Goal: Task Accomplishment & Management: Complete application form

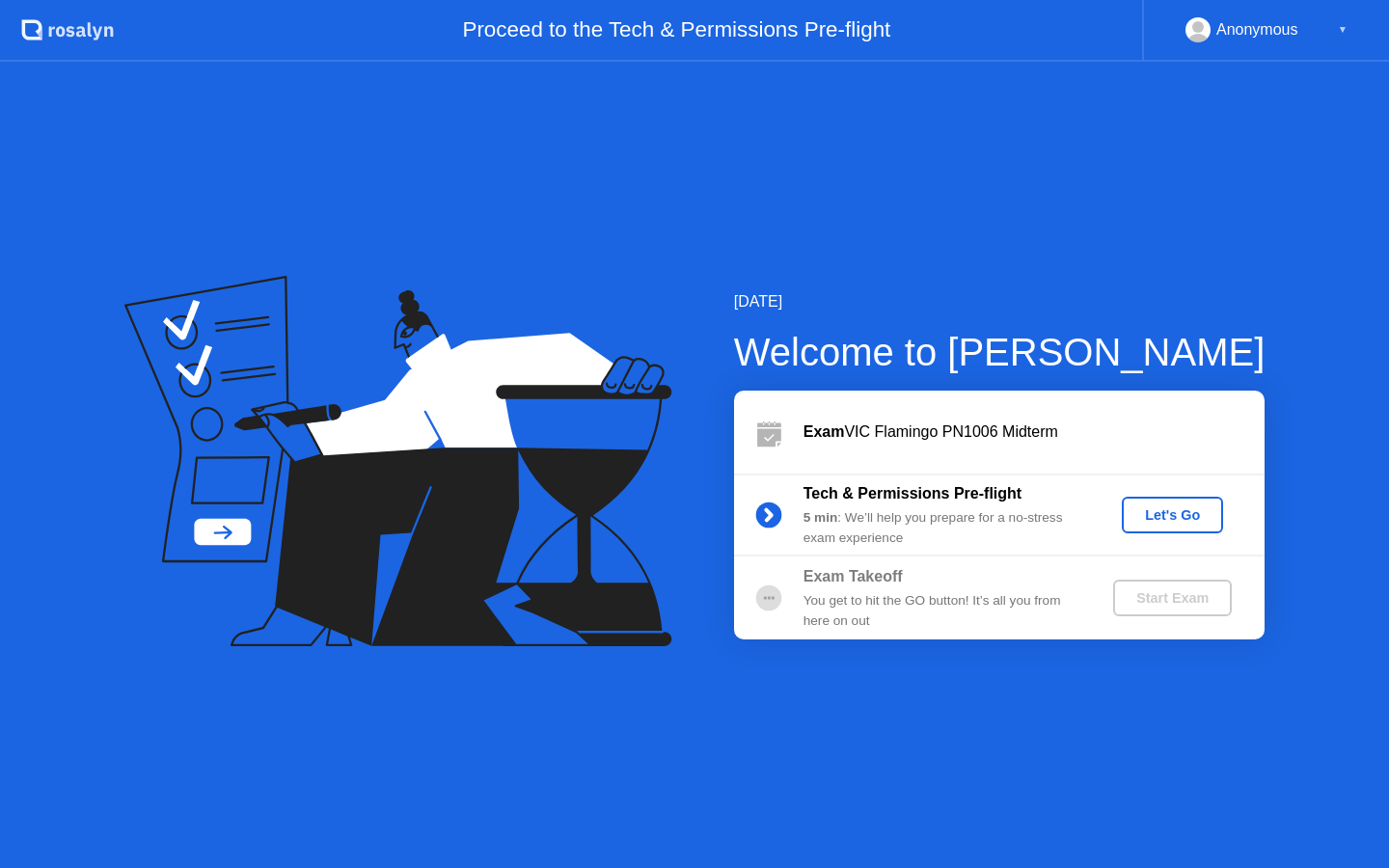
click at [1192, 521] on div "Let's Go" at bounding box center [1172, 515] width 86 height 16
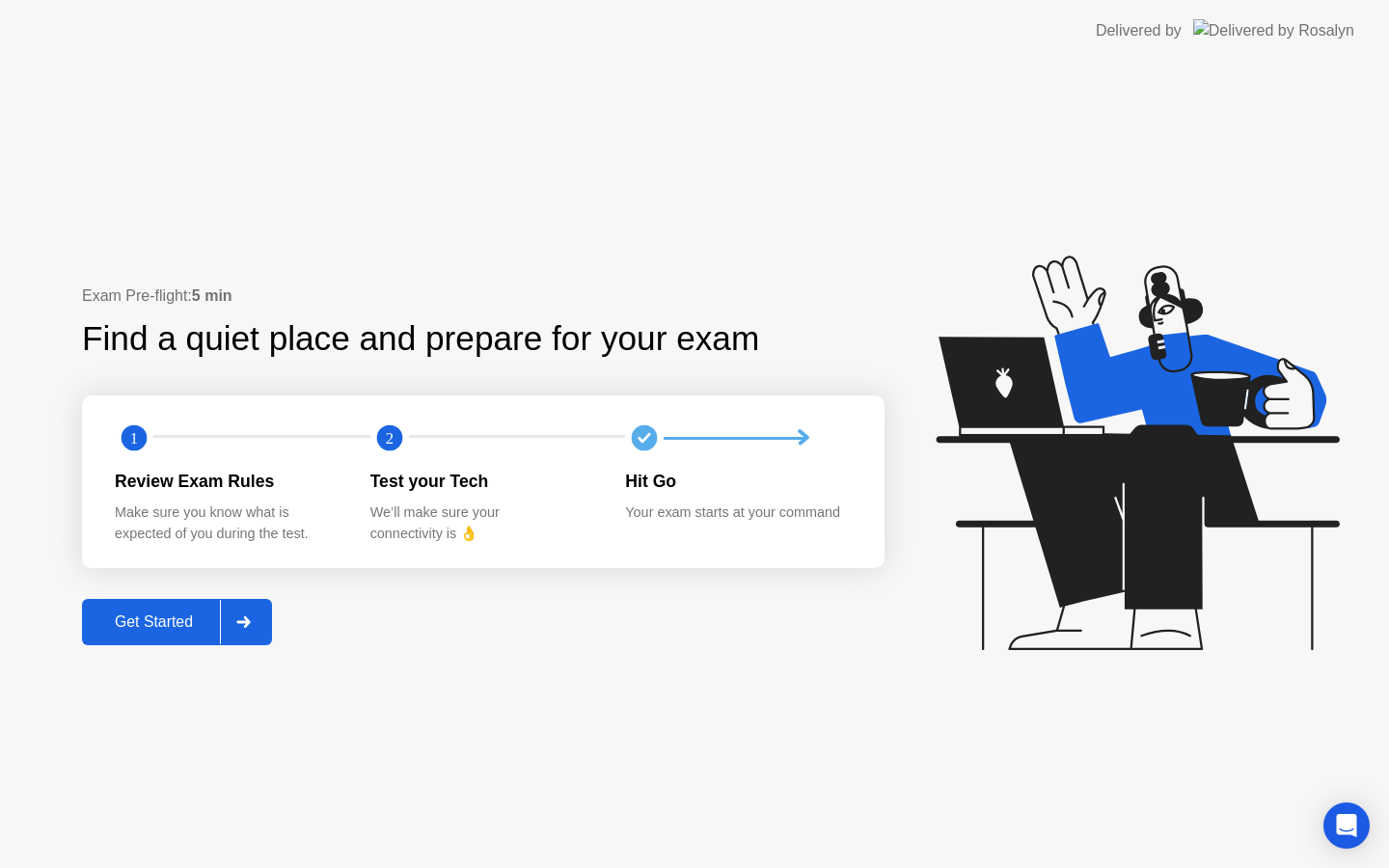
click at [231, 619] on div at bounding box center [243, 622] width 47 height 45
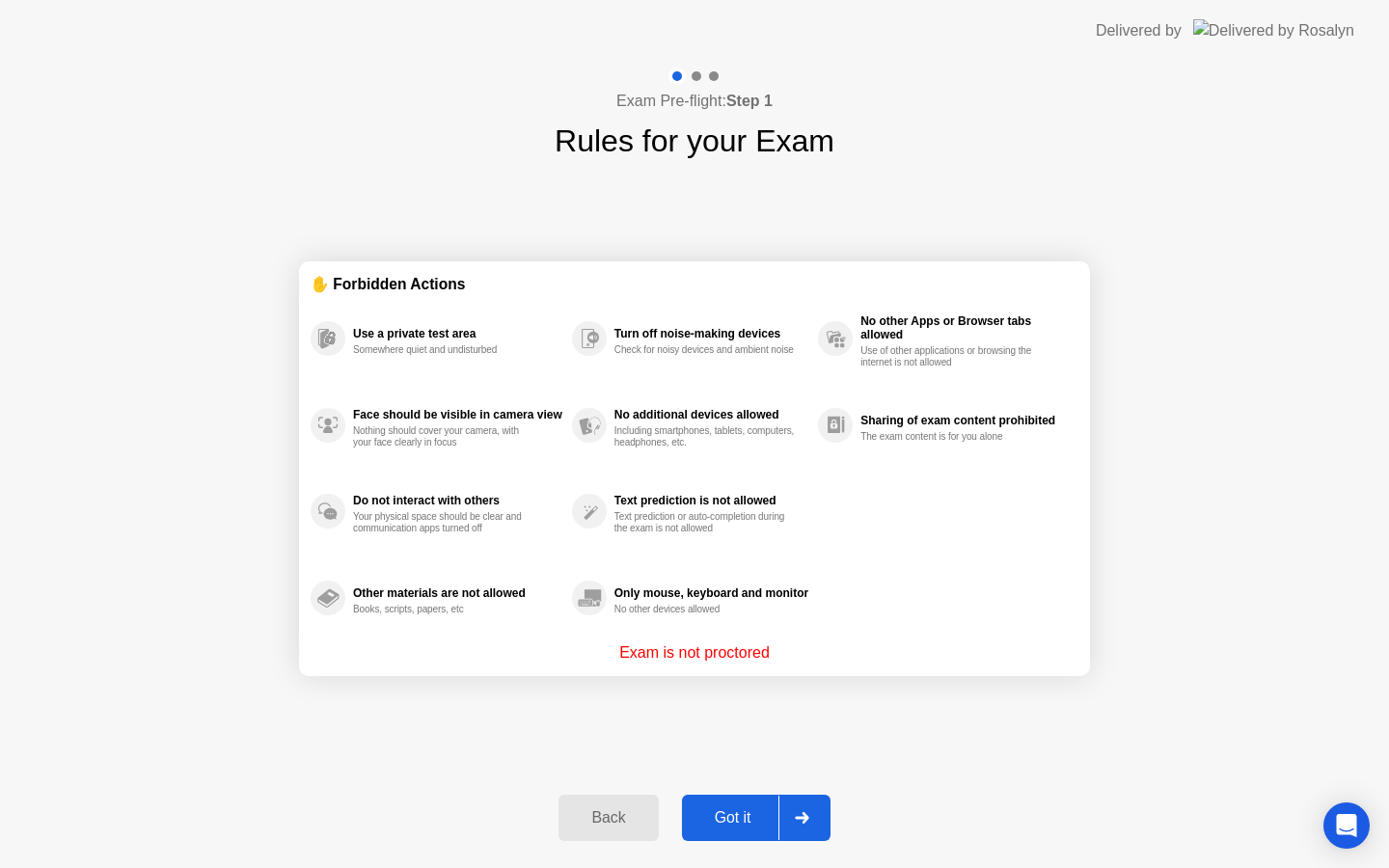
click at [775, 800] on button "Got it" at bounding box center [755, 817] width 149 height 47
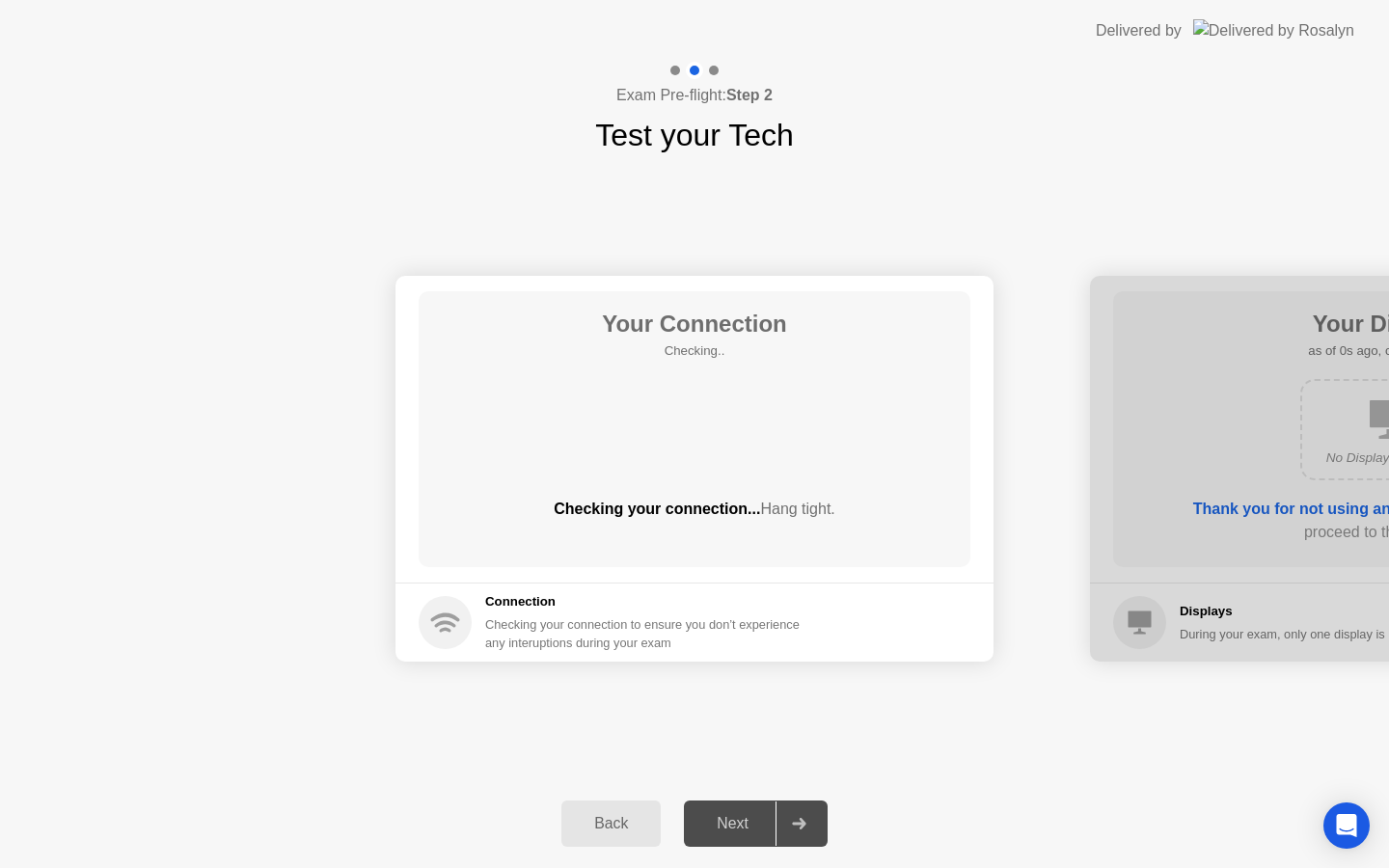
click at [773, 814] on div "Next" at bounding box center [732, 823] width 86 height 18
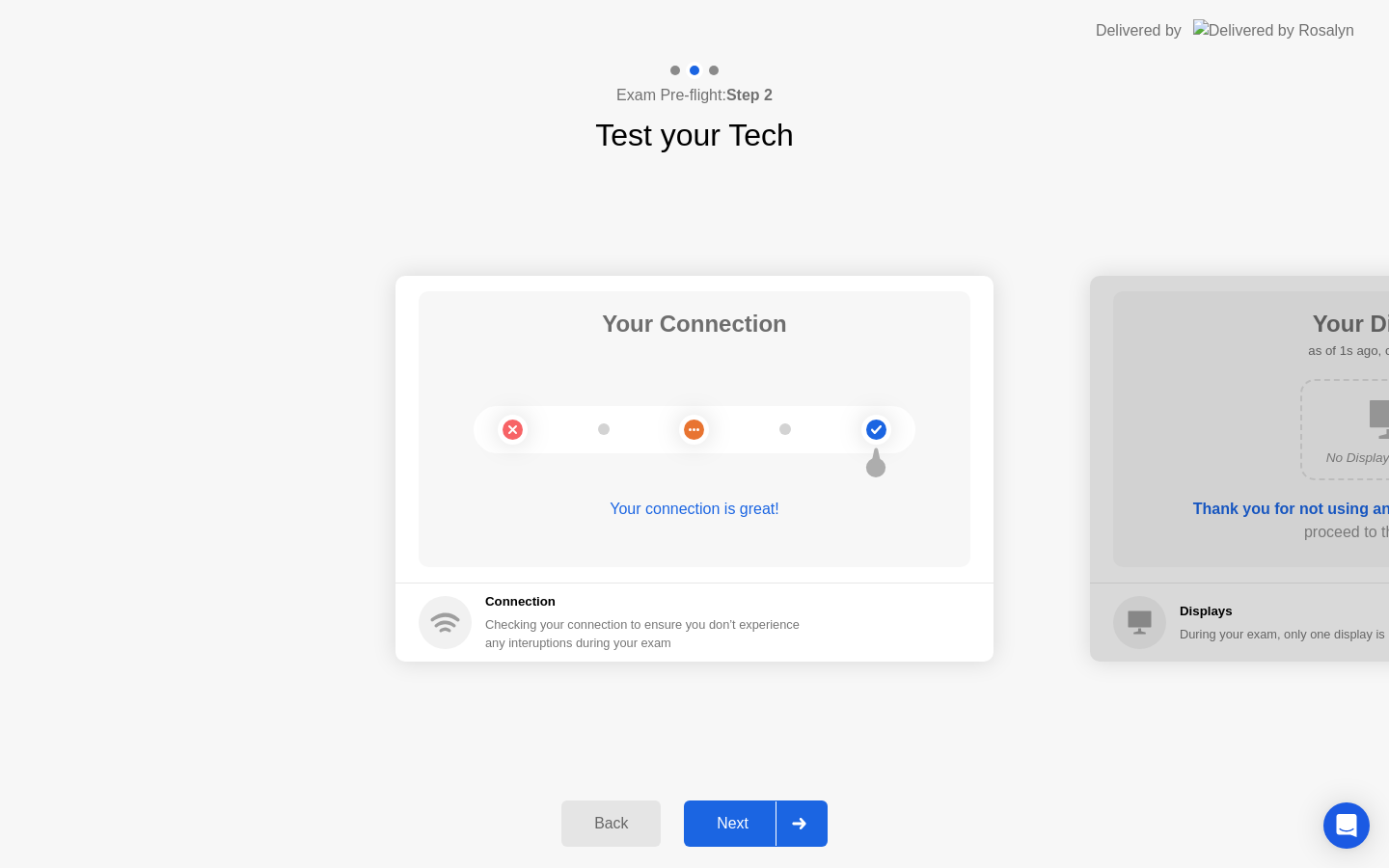
click at [800, 841] on div at bounding box center [799, 823] width 47 height 45
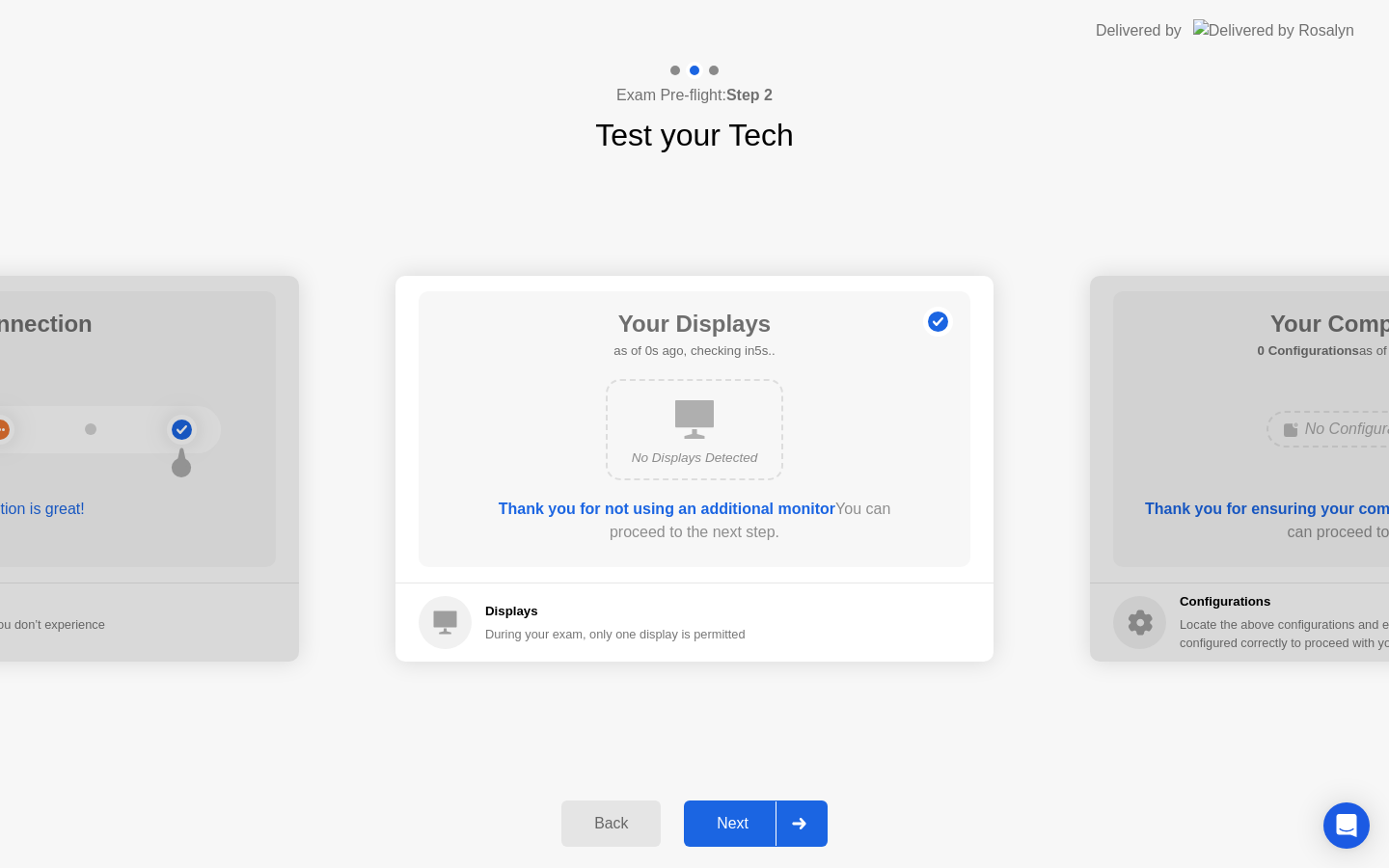
click at [800, 841] on div at bounding box center [799, 823] width 47 height 45
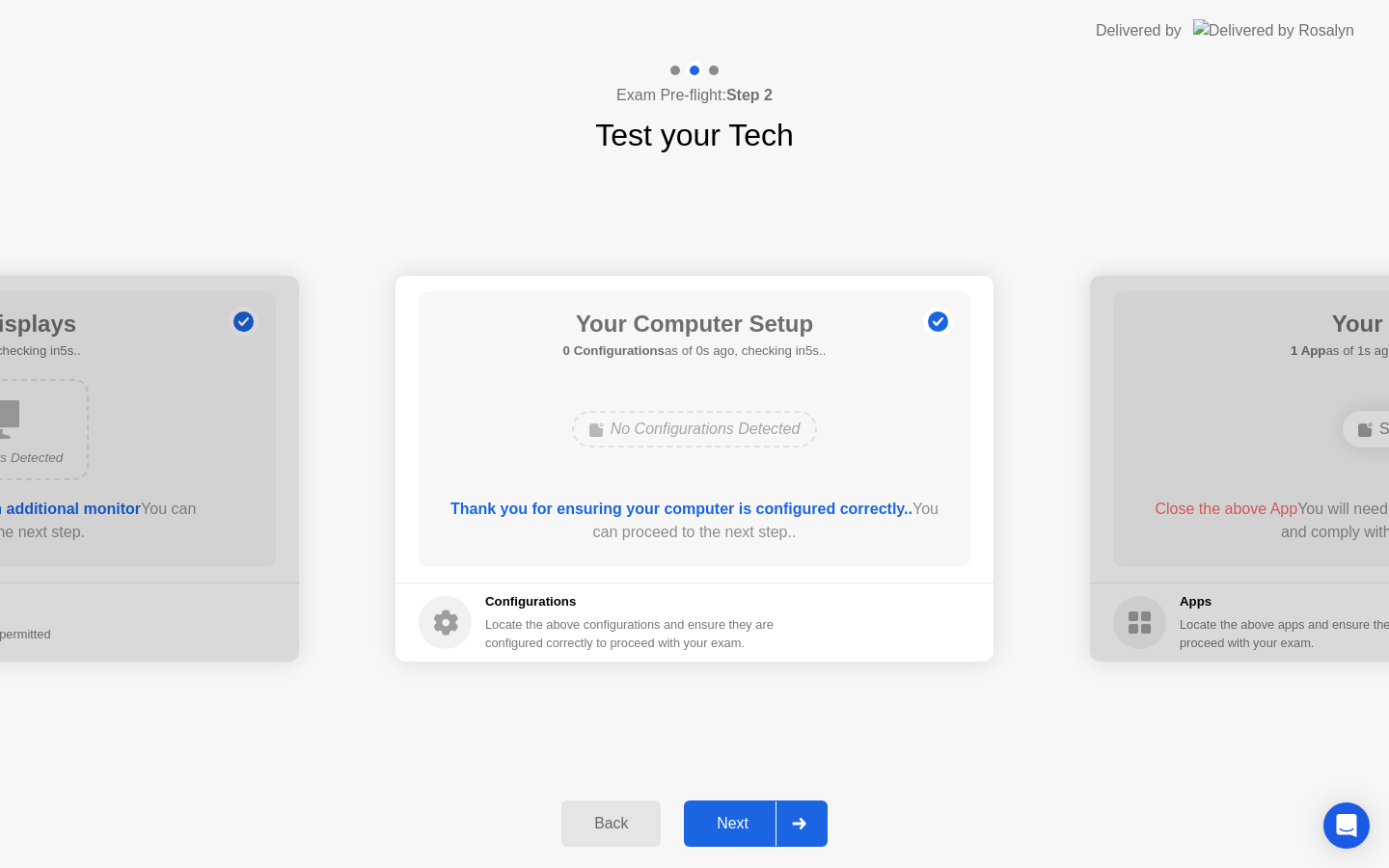
click at [800, 830] on div at bounding box center [799, 823] width 47 height 45
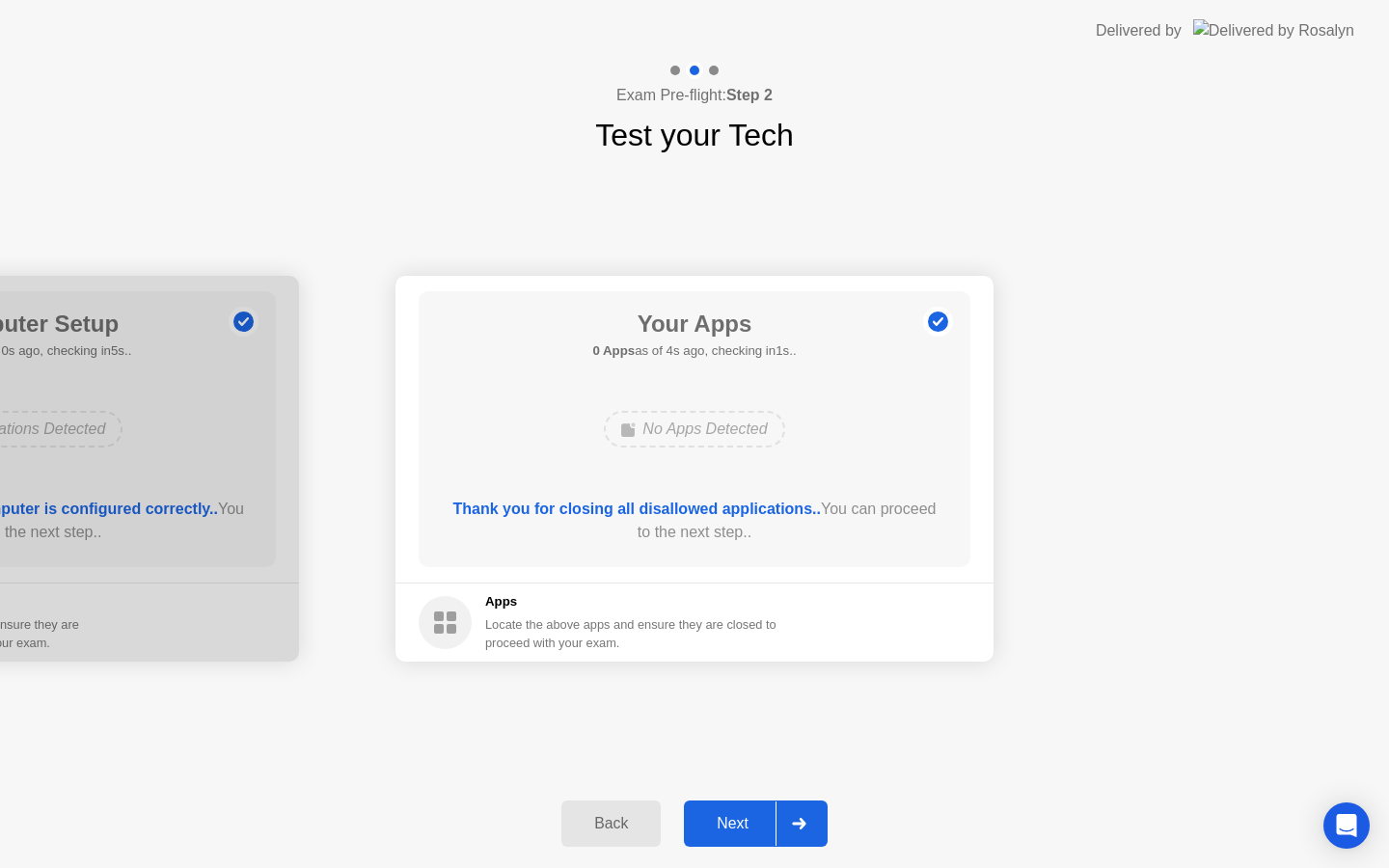
click at [770, 819] on div "Next" at bounding box center [732, 823] width 86 height 18
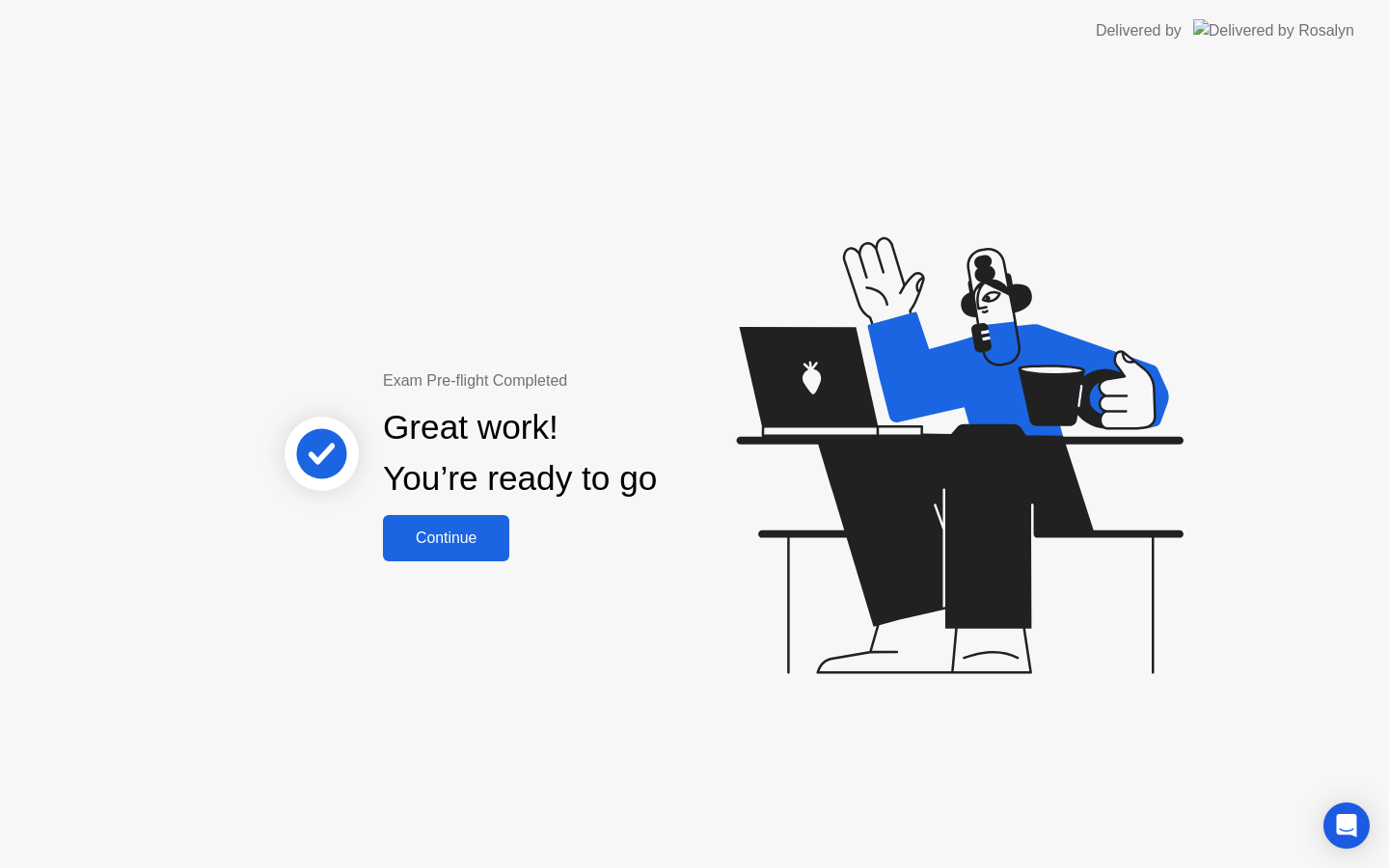
click at [498, 545] on div "Continue" at bounding box center [446, 538] width 115 height 18
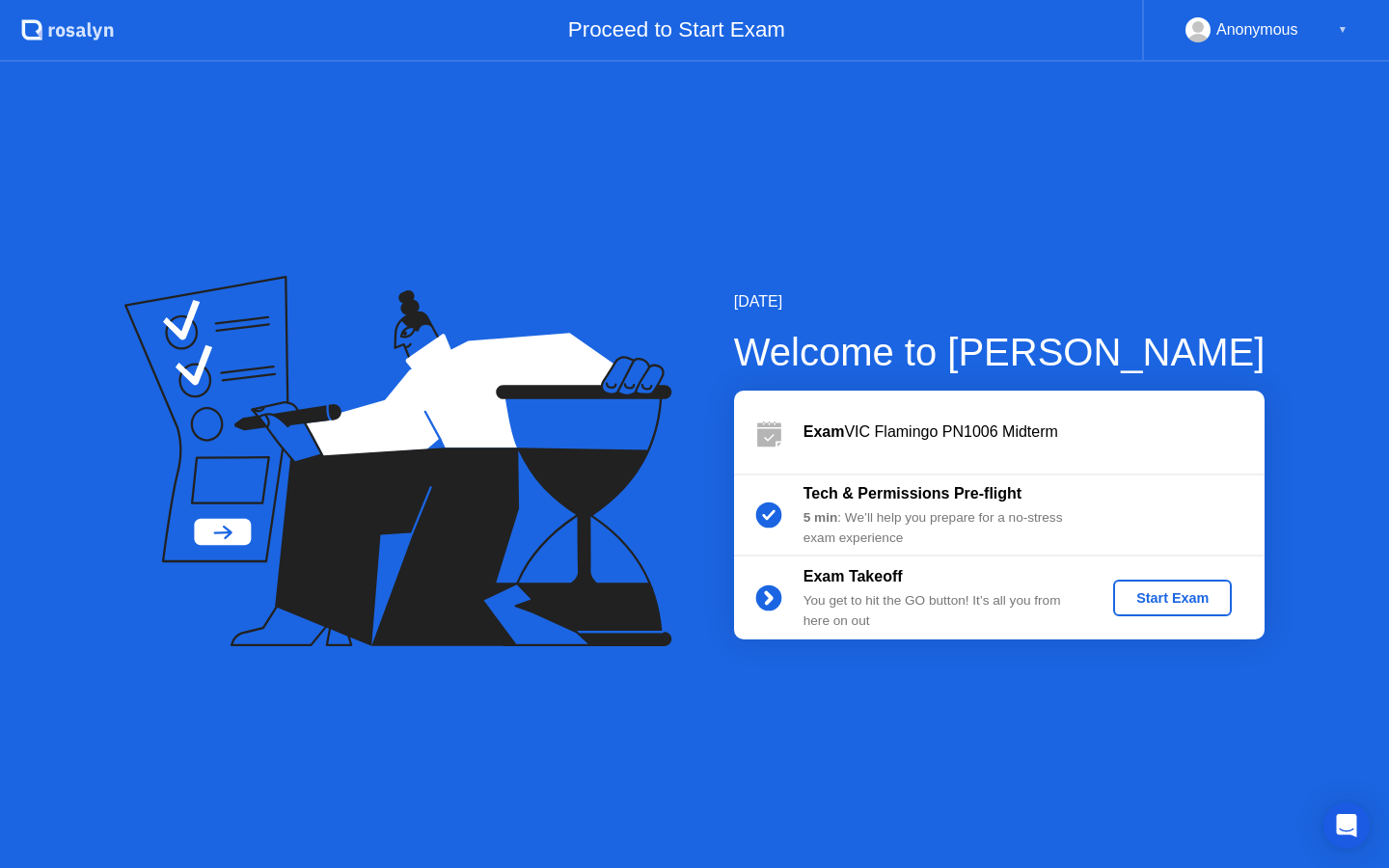
click at [1118, 583] on button "Start Exam" at bounding box center [1172, 597] width 119 height 37
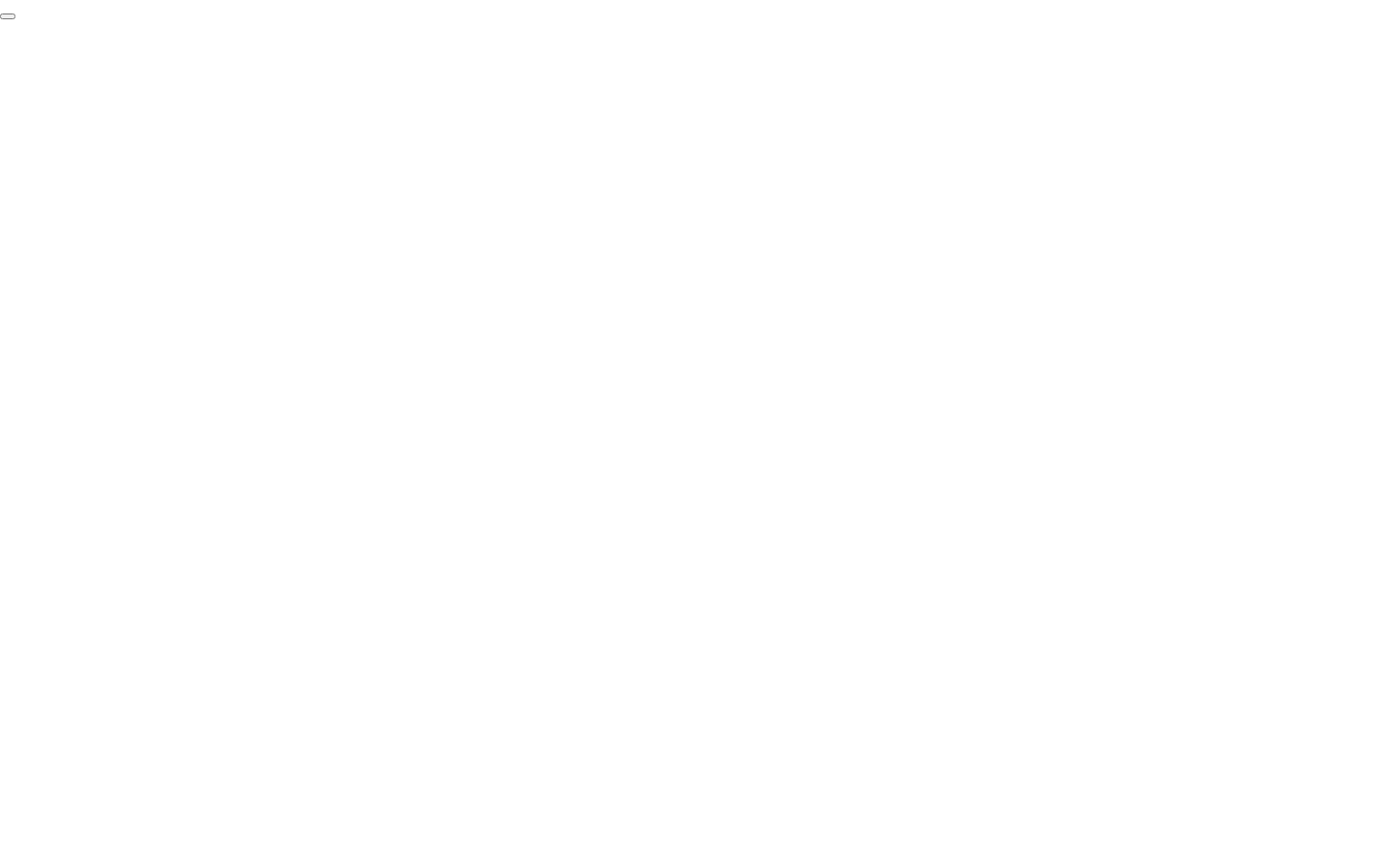
click div "End Proctoring Session"
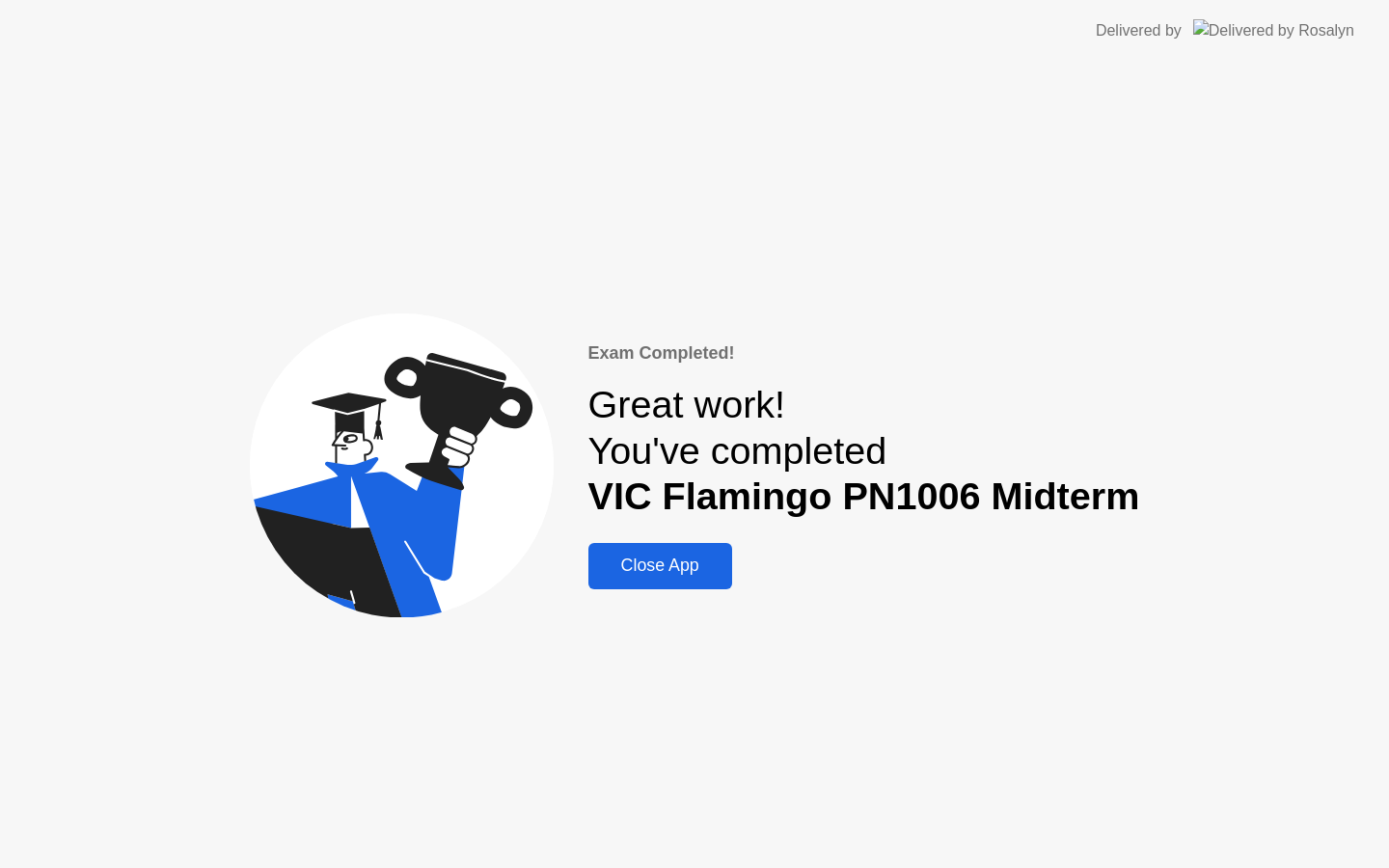
click at [692, 570] on div "Close App" at bounding box center [660, 565] width 132 height 20
